Goal: Find specific page/section: Find specific page/section

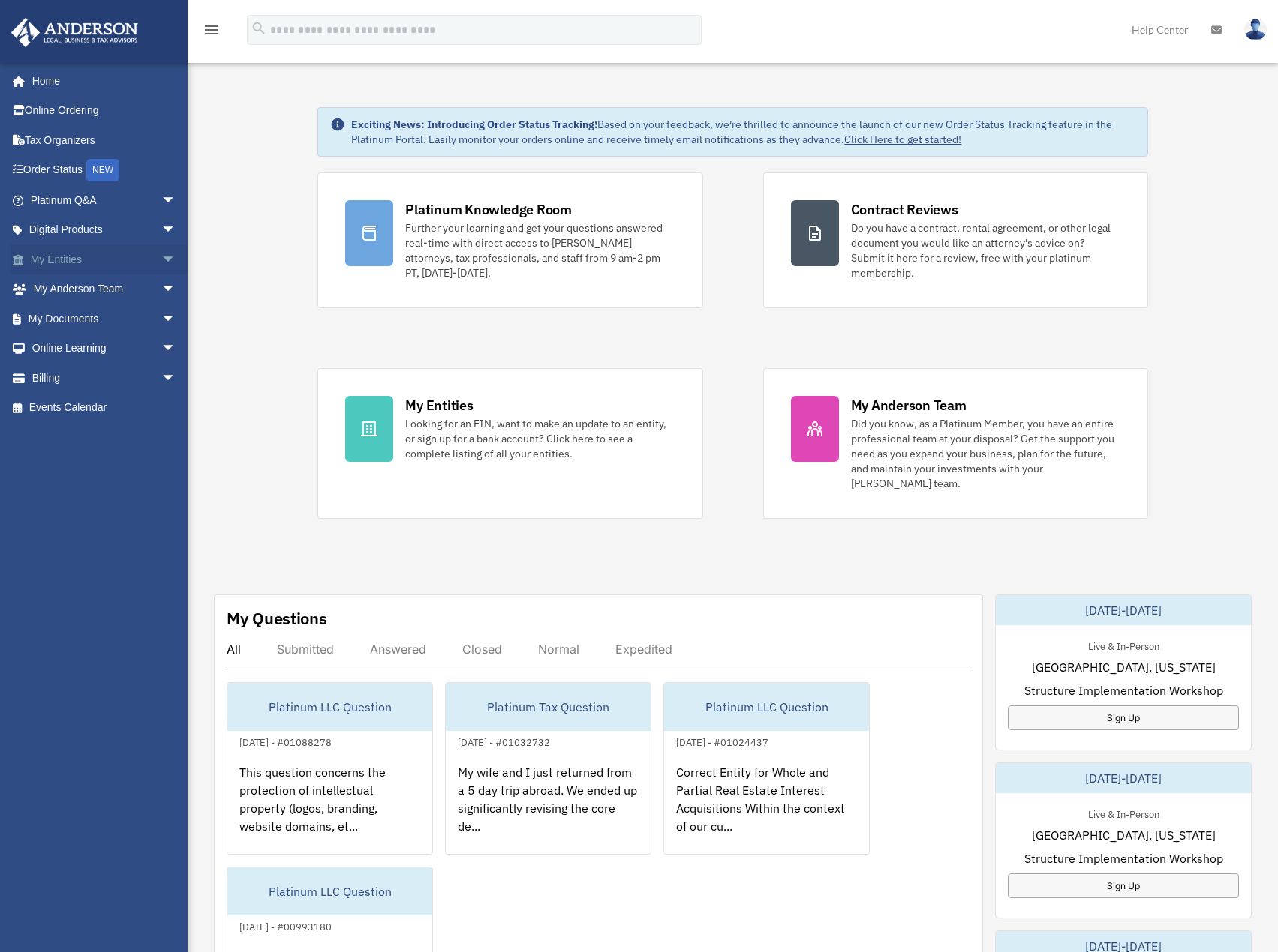
click at [161, 255] on span "arrow_drop_down" at bounding box center [176, 259] width 30 height 31
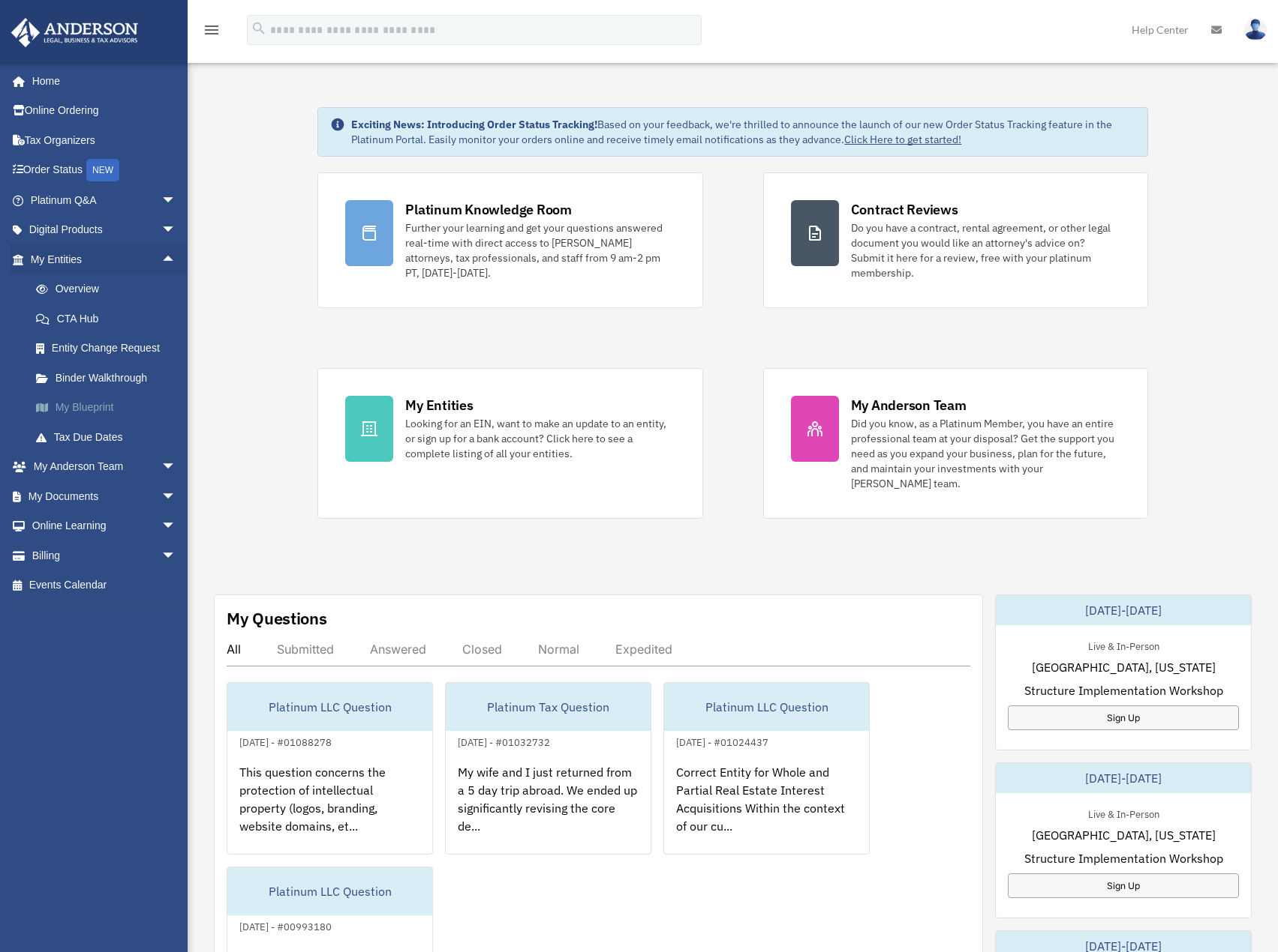
click at [91, 408] on link "My Blueprint" at bounding box center [110, 408] width 178 height 30
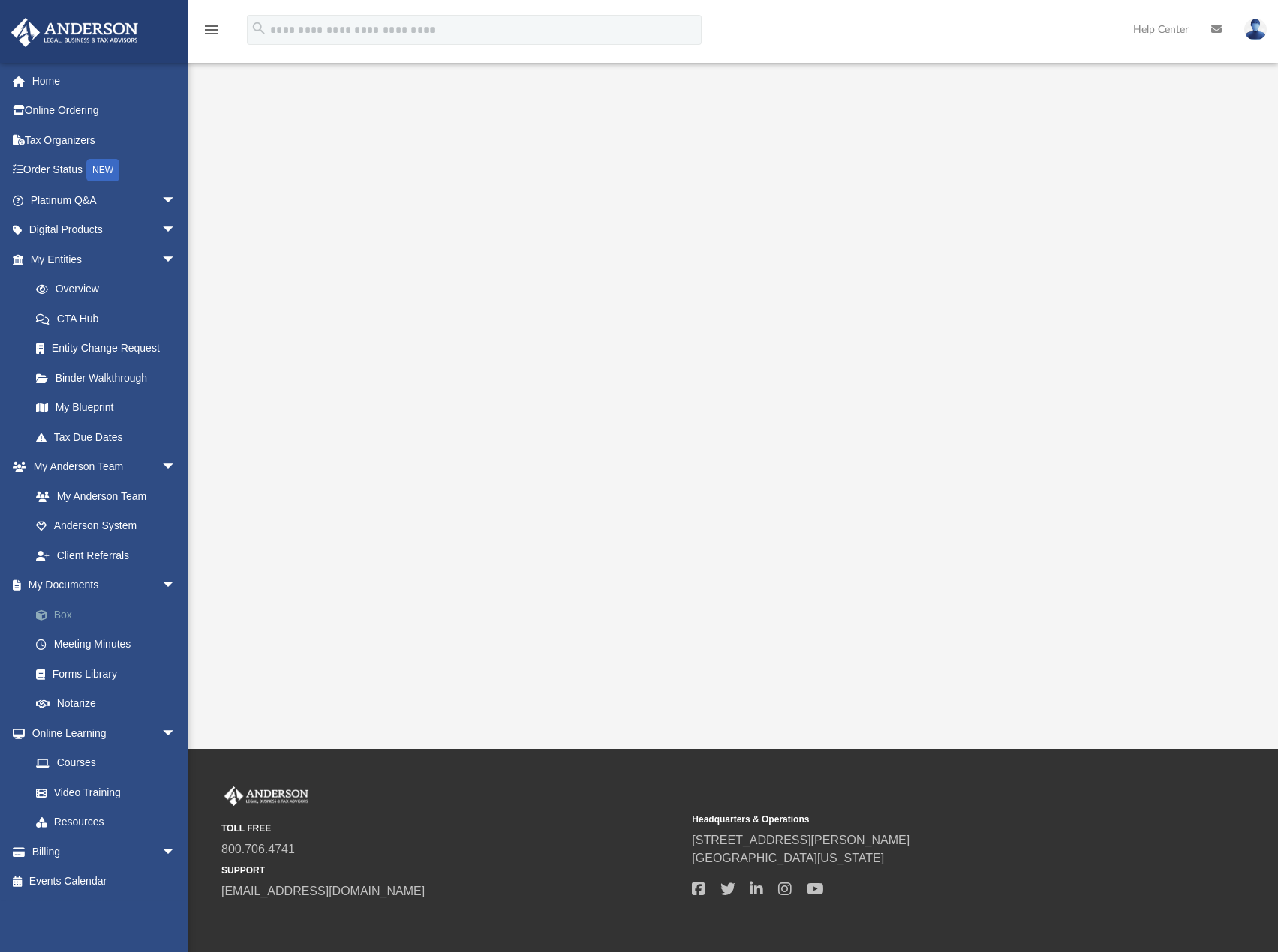
click at [54, 611] on link "Box" at bounding box center [110, 615] width 178 height 30
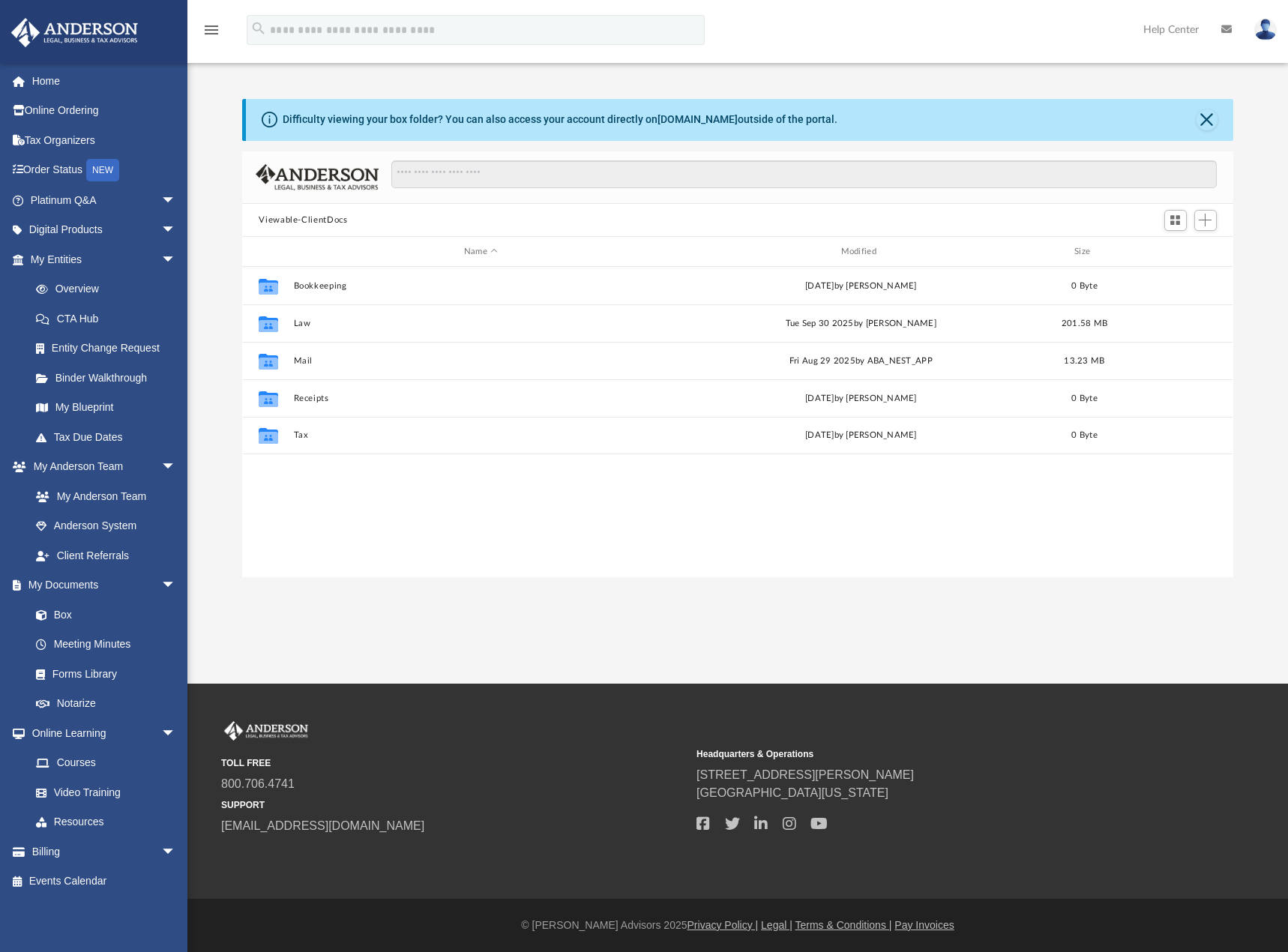
scroll to position [330, 979]
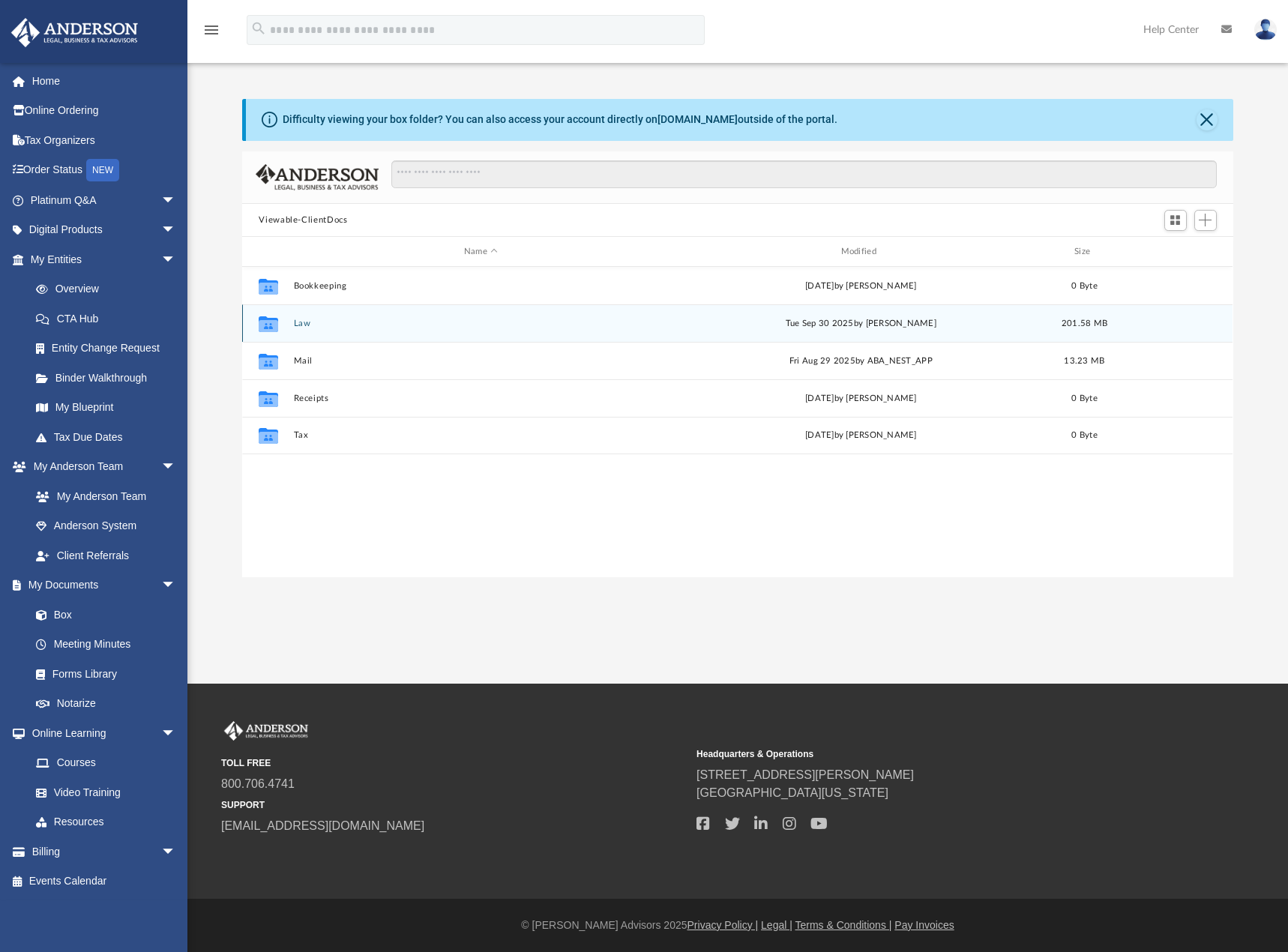
click at [305, 321] on button "Law" at bounding box center [481, 324] width 374 height 10
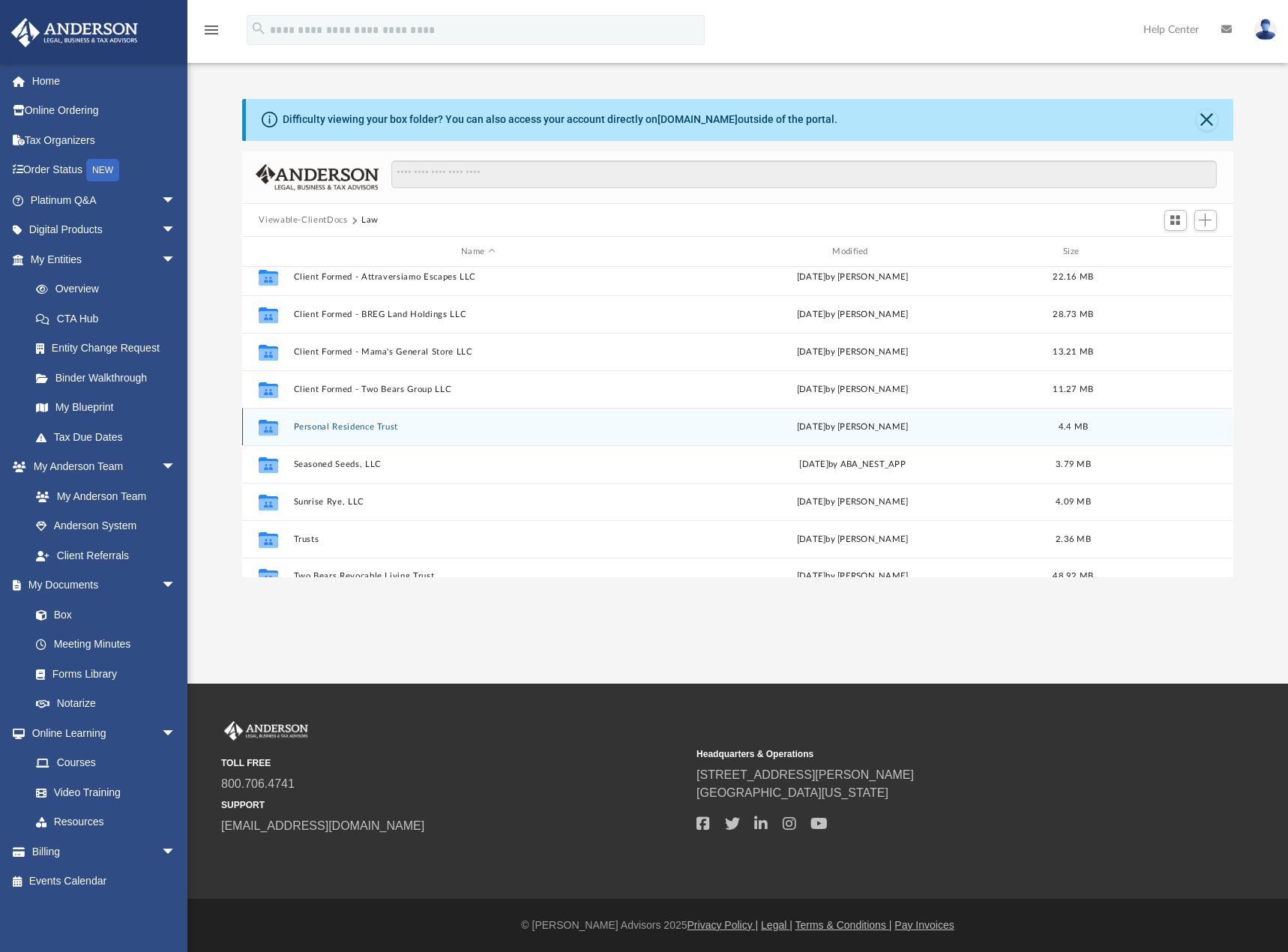
scroll to position [215, 0]
